Goal: Find specific page/section: Find specific page/section

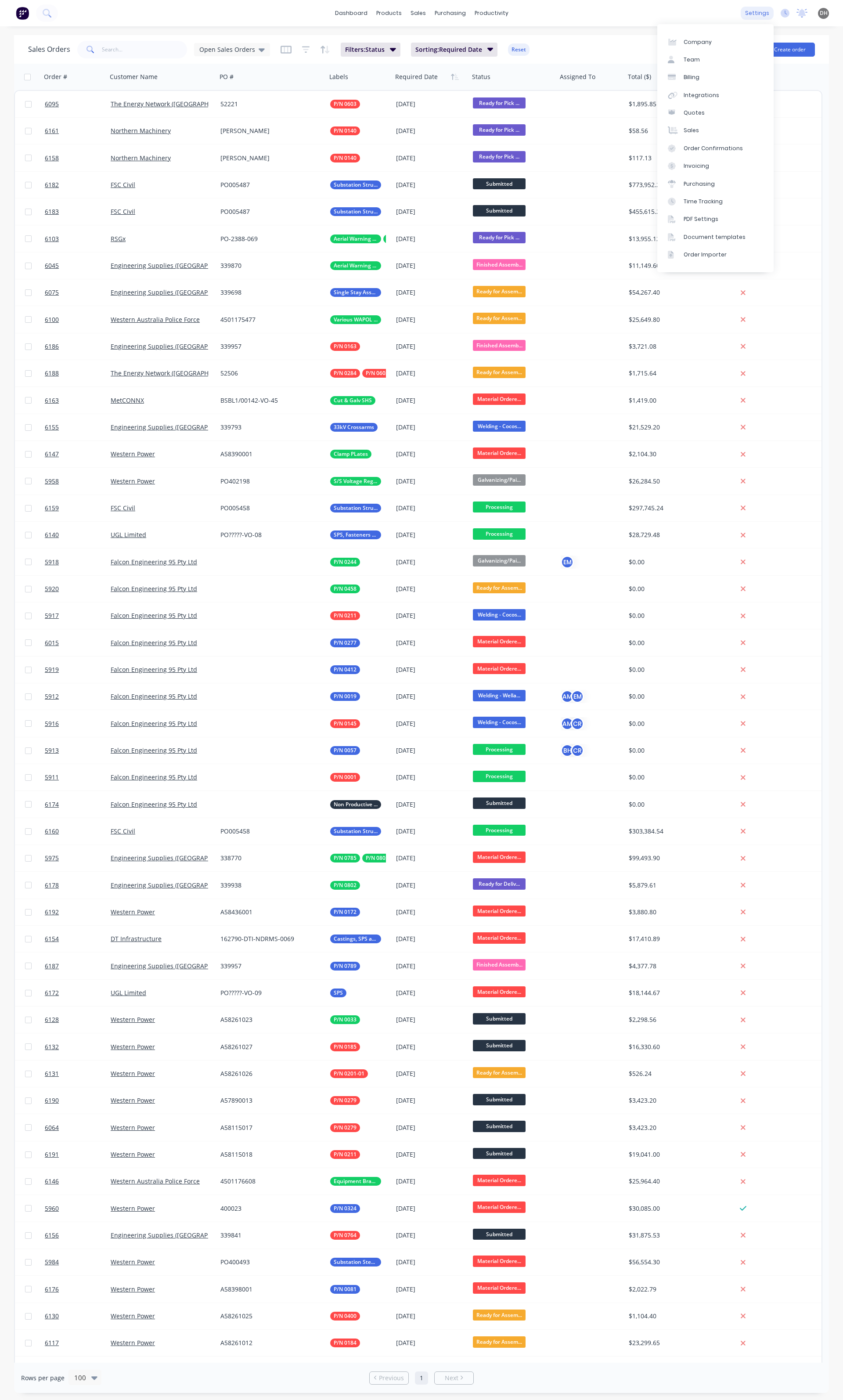
click at [762, 11] on div "settings" at bounding box center [757, 13] width 33 height 13
click at [706, 54] on link "Team" at bounding box center [715, 59] width 116 height 17
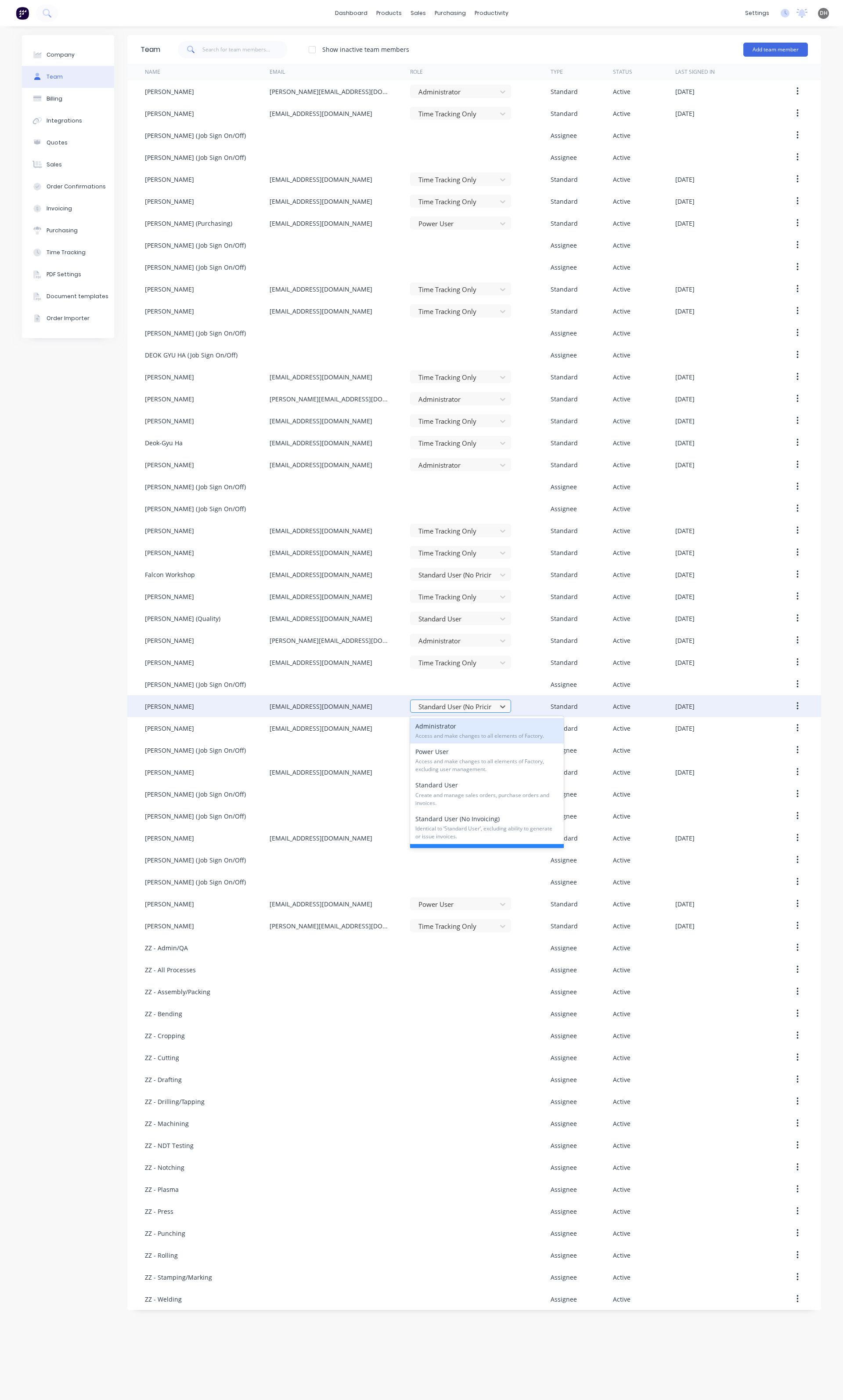
click at [489, 710] on div at bounding box center [455, 707] width 75 height 11
click at [472, 735] on span "Access and make changes to all elements of Factory." at bounding box center [487, 736] width 143 height 8
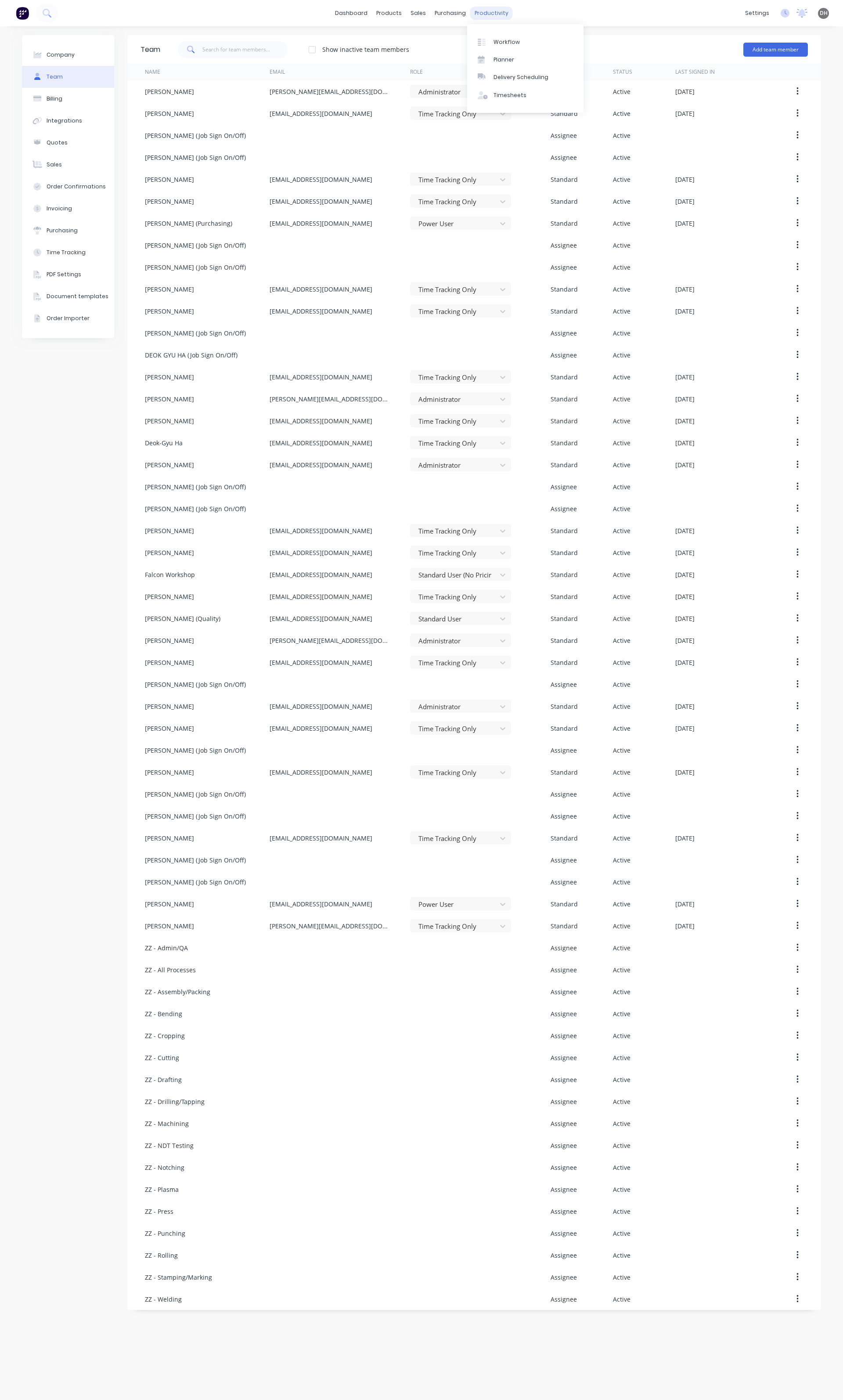
click at [484, 16] on div "productivity" at bounding box center [491, 13] width 43 height 13
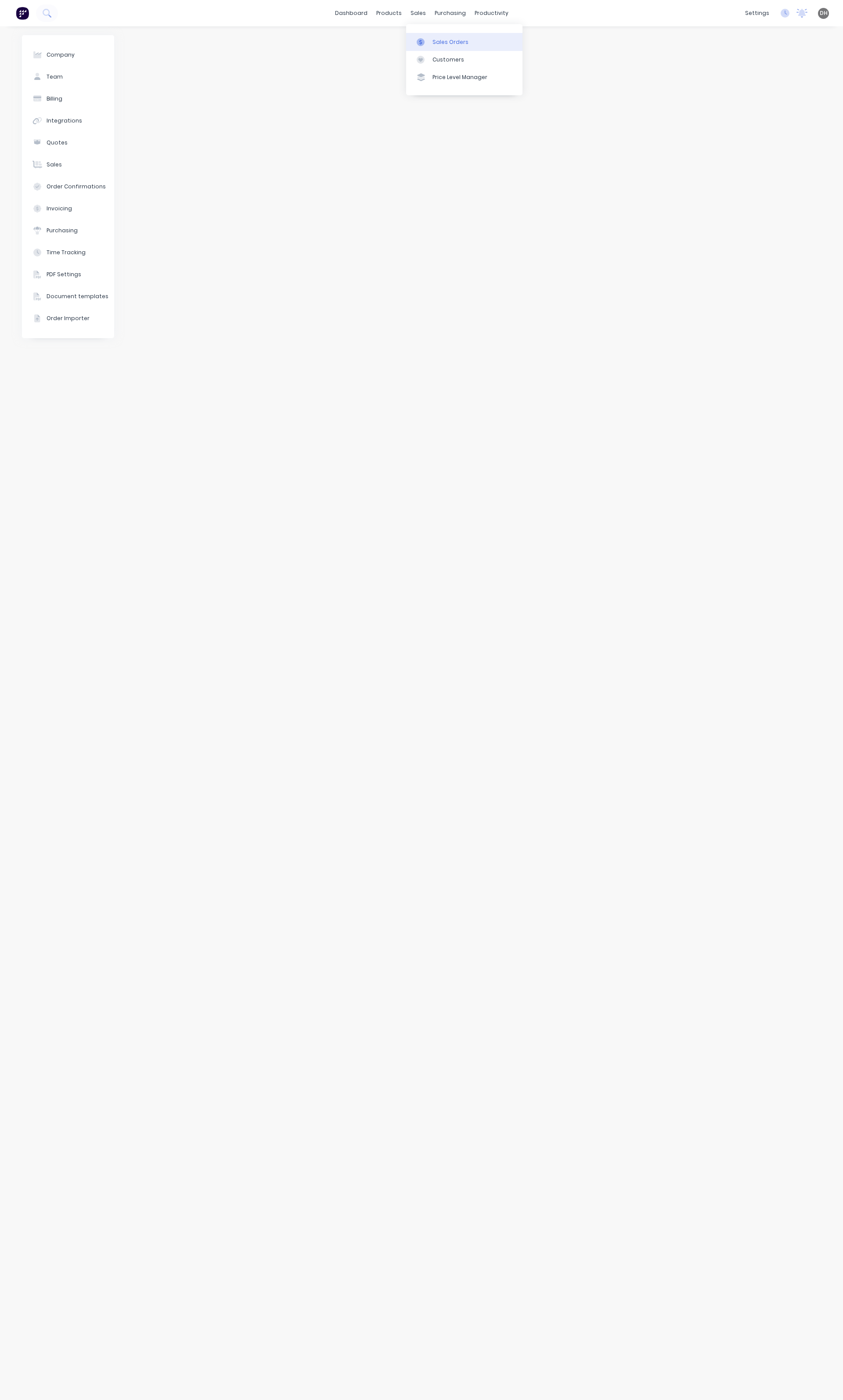
click at [433, 33] on link "Sales Orders" at bounding box center [464, 41] width 116 height 17
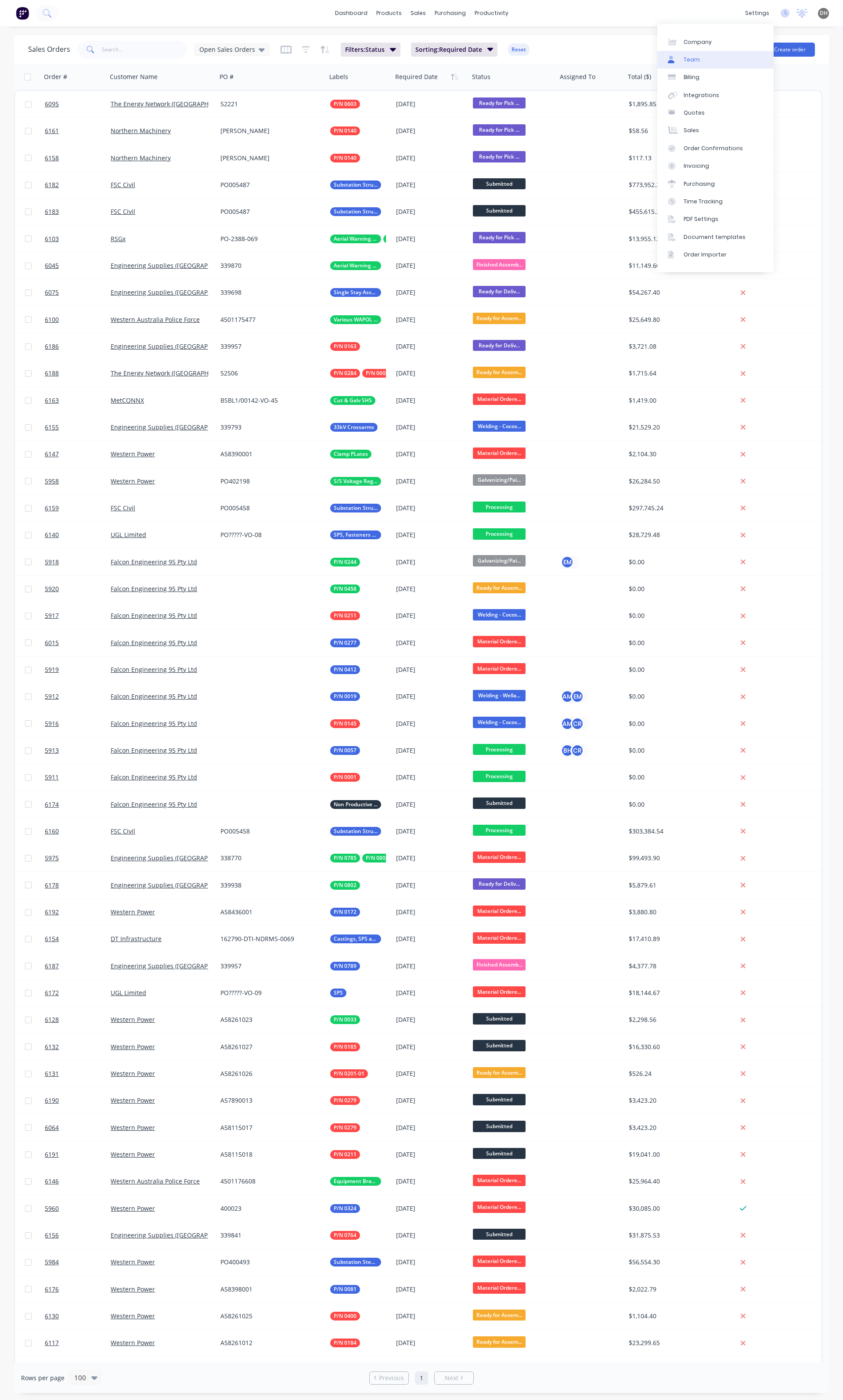
click at [704, 53] on link "Team" at bounding box center [715, 59] width 116 height 17
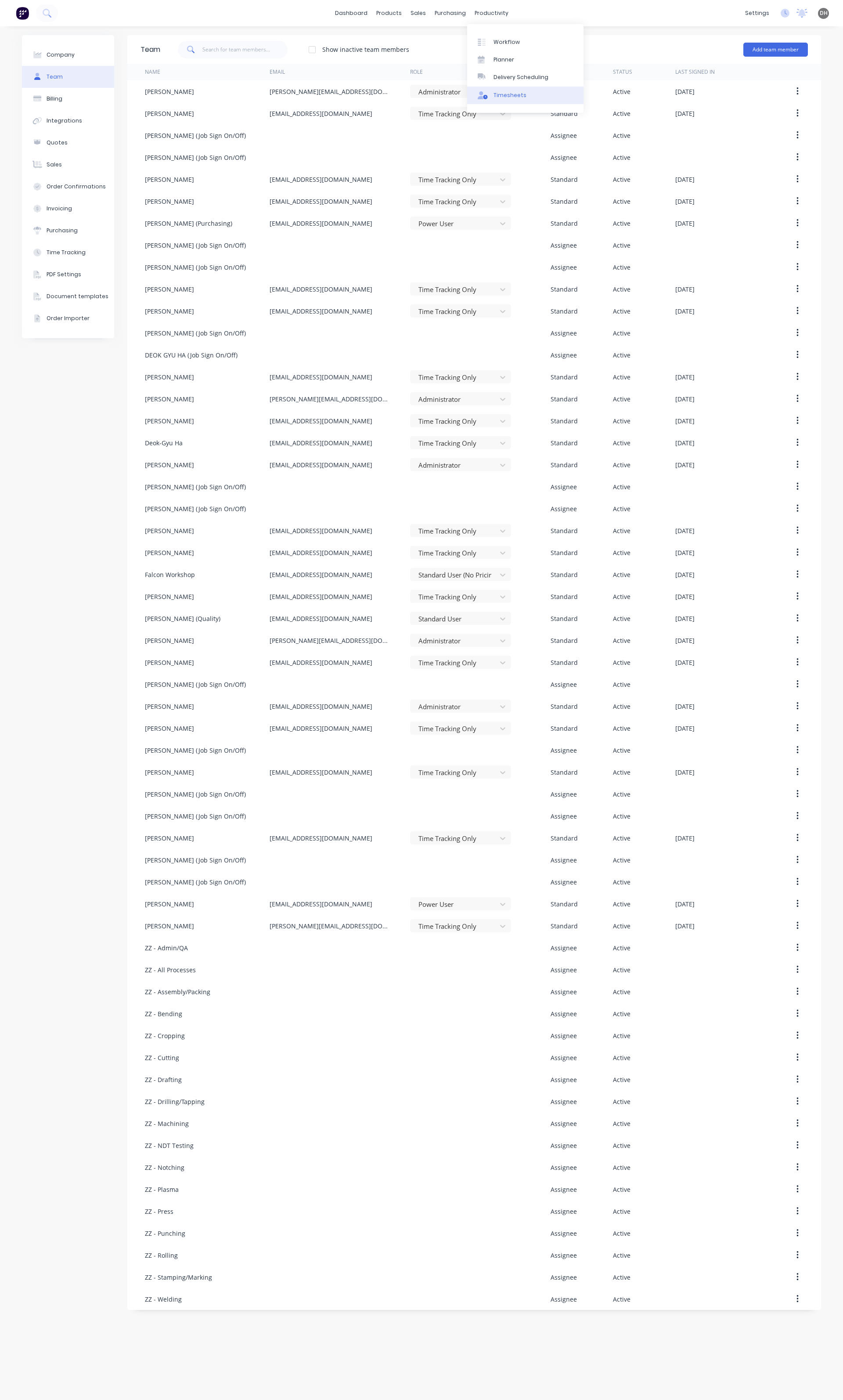
click at [514, 99] on div "Timesheets" at bounding box center [510, 95] width 33 height 8
